Goal: Learn about a topic

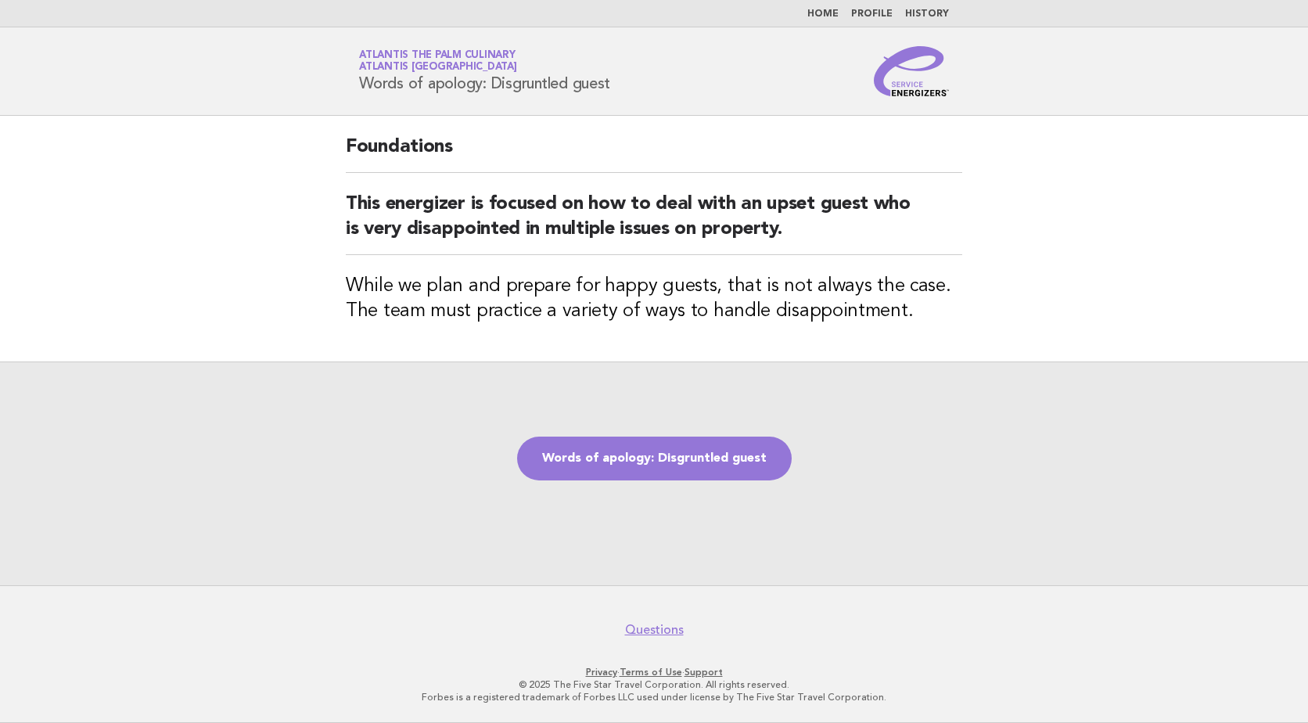
click at [638, 506] on div "Words of apology: Disgruntled guest" at bounding box center [654, 473] width 1308 height 224
click at [676, 456] on link "Words of apology: Disgruntled guest" at bounding box center [654, 459] width 275 height 44
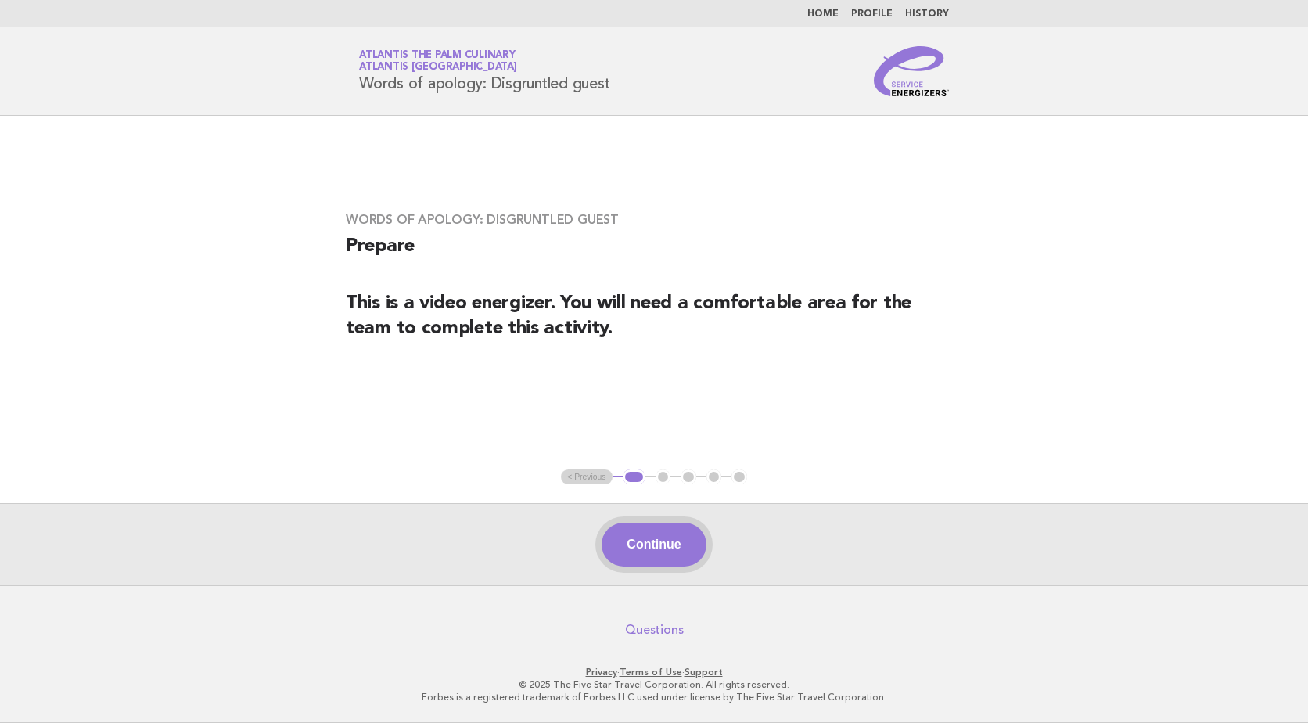
click at [647, 539] on button "Continue" at bounding box center [654, 545] width 104 height 44
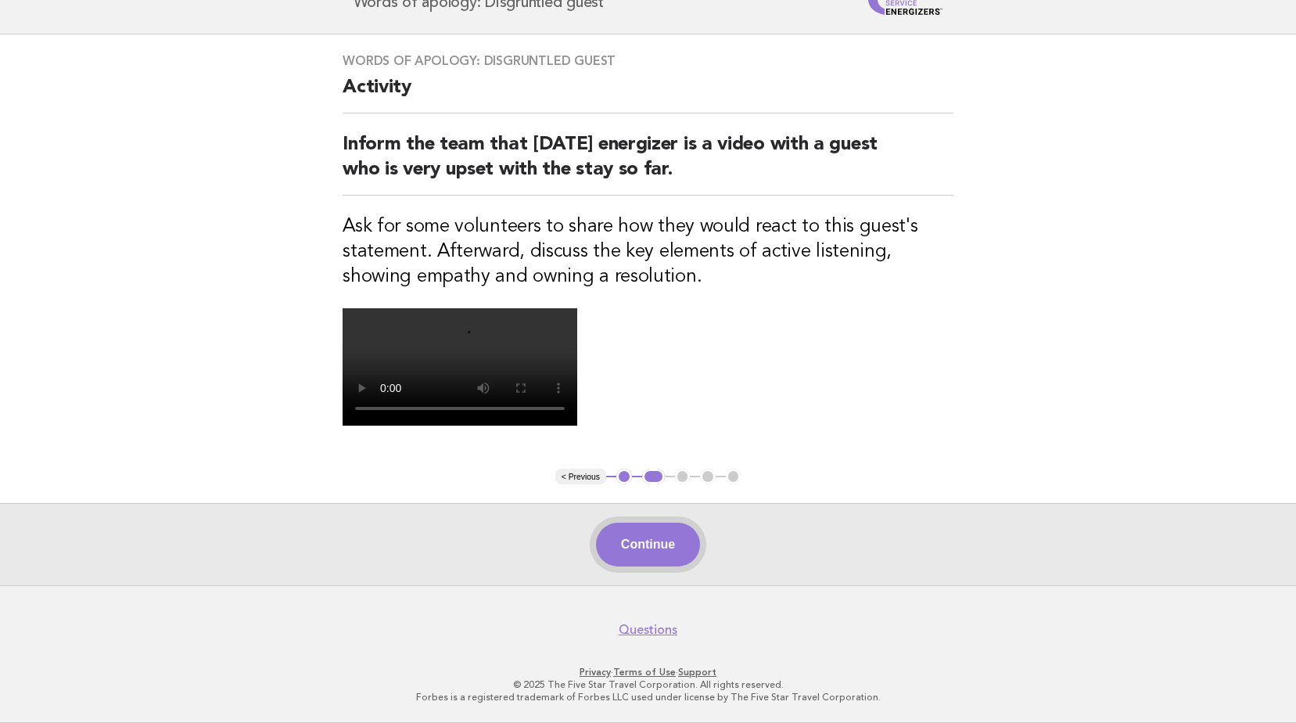
scroll to position [309, 0]
click at [659, 552] on button "Continue" at bounding box center [648, 545] width 104 height 44
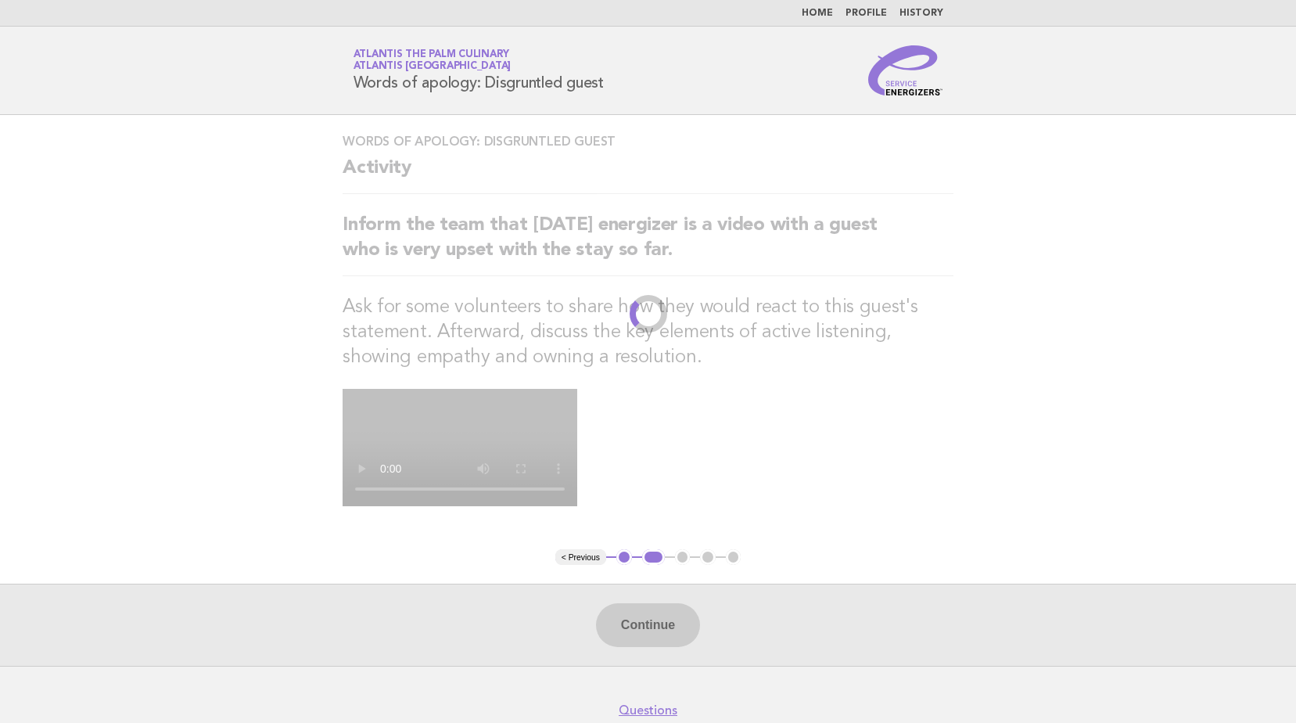
scroll to position [0, 0]
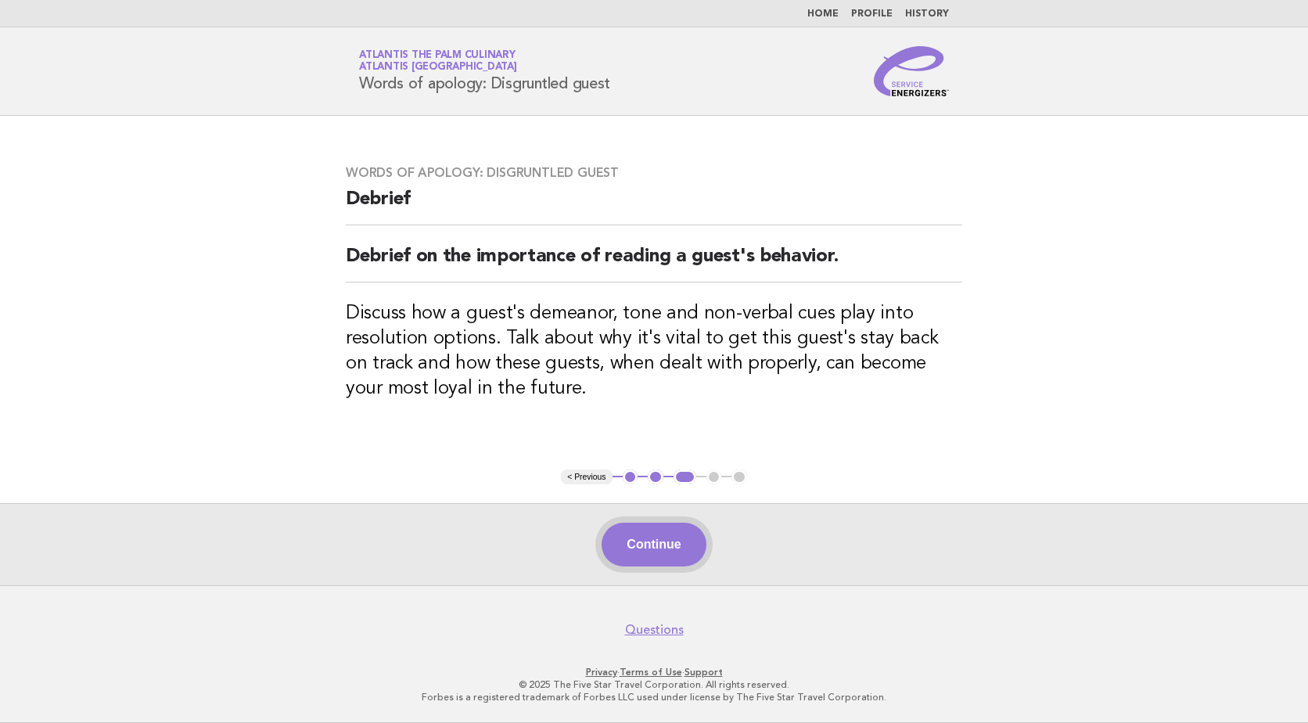
click at [633, 555] on button "Continue" at bounding box center [654, 545] width 104 height 44
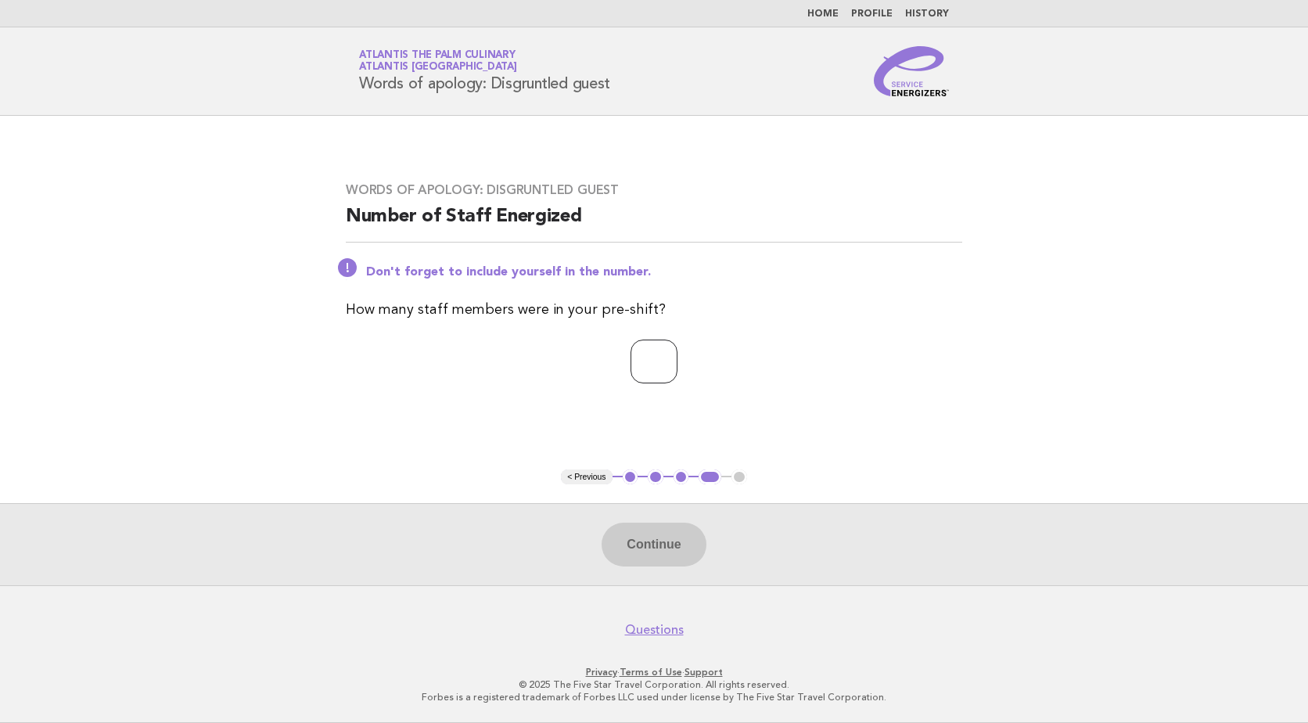
drag, startPoint x: 609, startPoint y: 358, endPoint x: 631, endPoint y: 358, distance: 22.7
click at [631, 358] on input "number" at bounding box center [654, 362] width 47 height 44
type input "**"
click at [654, 543] on button "Continue" at bounding box center [654, 545] width 104 height 44
